Goal: Navigation & Orientation: Find specific page/section

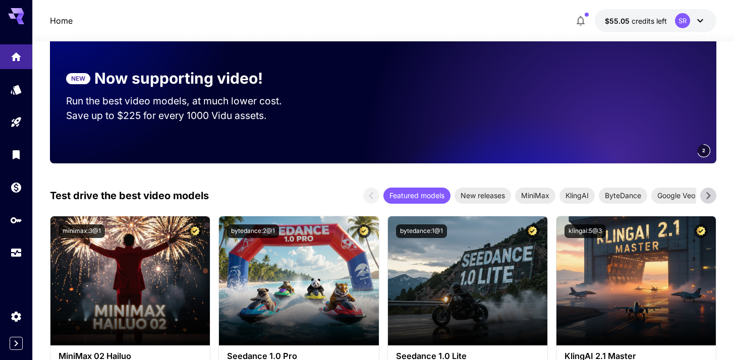
scroll to position [152, 0]
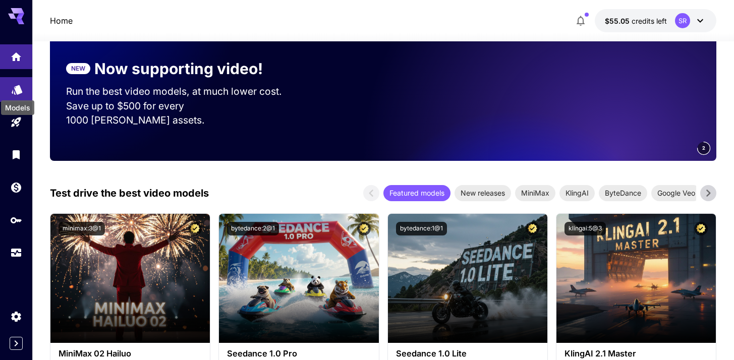
click at [21, 88] on icon "Models" at bounding box center [17, 86] width 12 height 12
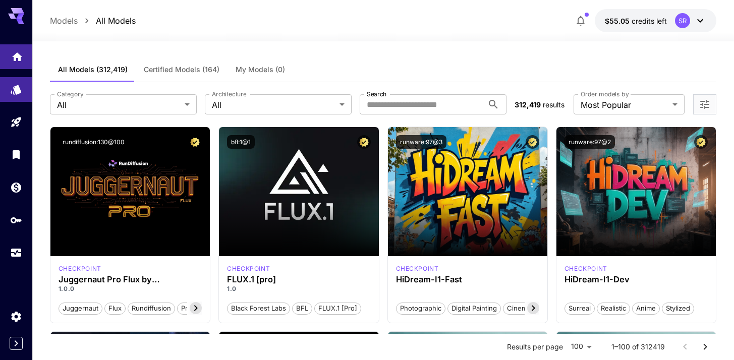
click at [20, 62] on link at bounding box center [16, 56] width 32 height 25
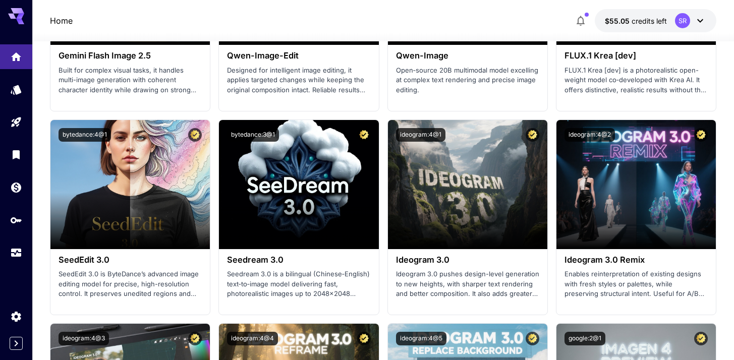
scroll to position [1470, 0]
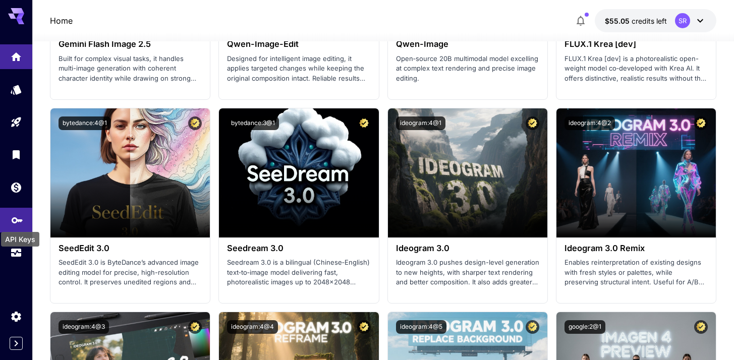
click at [16, 217] on icon "API Keys" at bounding box center [17, 217] width 11 height 6
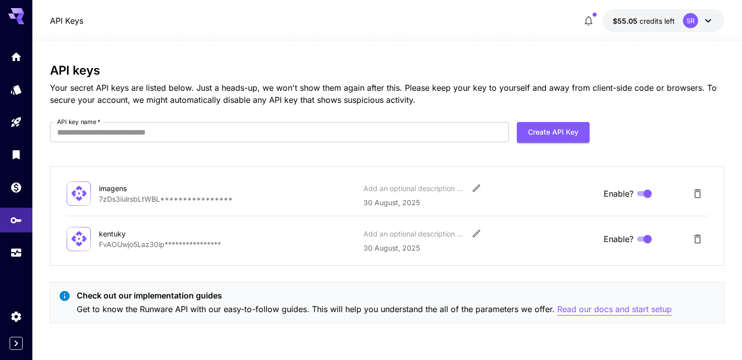
click at [586, 309] on p "Read our docs and start setup" at bounding box center [614, 309] width 115 height 13
